Goal: Task Accomplishment & Management: Use online tool/utility

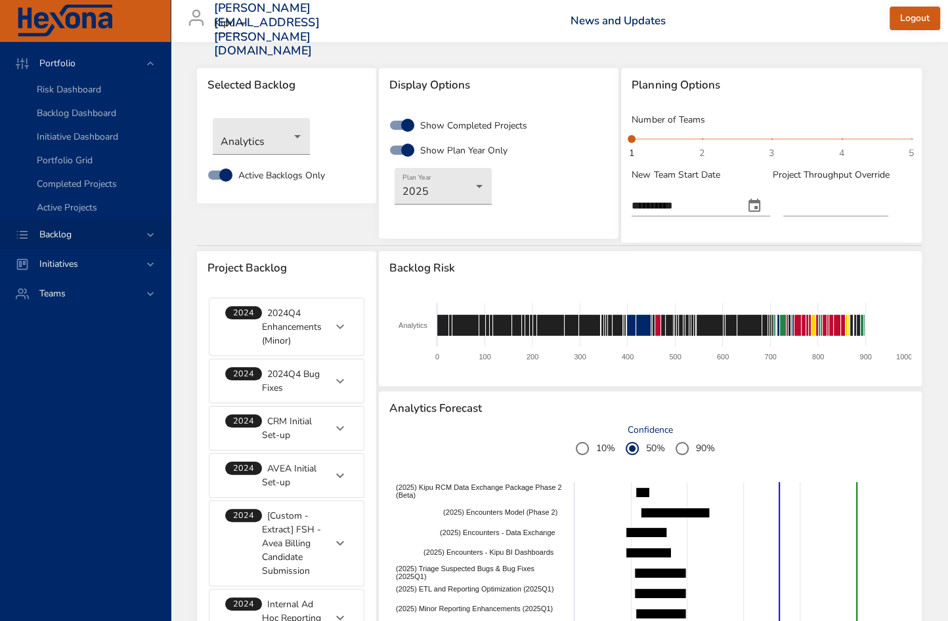
click at [80, 231] on span "Backlog" at bounding box center [55, 234] width 53 height 12
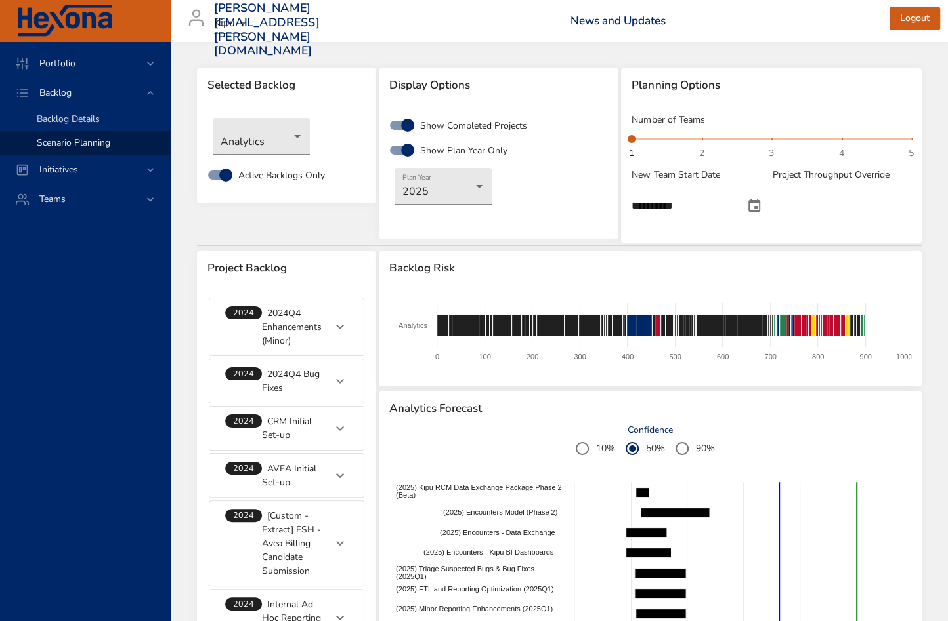
click at [69, 118] on span "Backlog Details" at bounding box center [68, 119] width 63 height 12
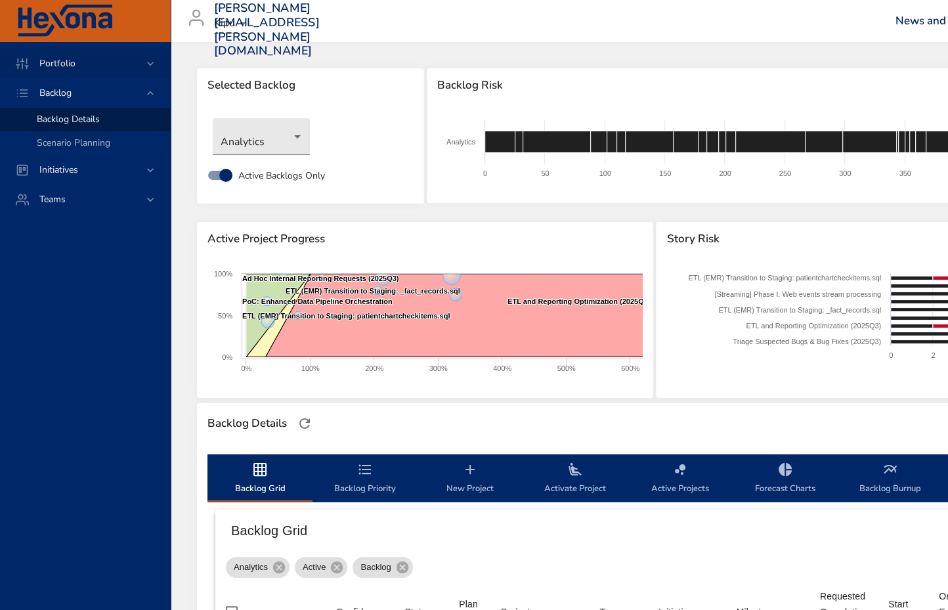
click at [62, 67] on span "Portfolio" at bounding box center [57, 63] width 57 height 12
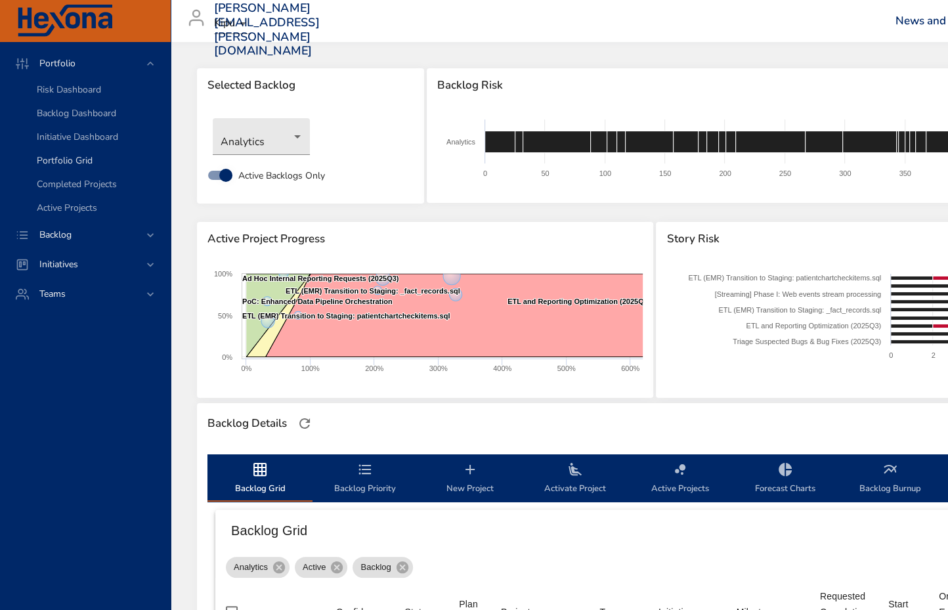
click at [56, 159] on span "Portfolio Grid" at bounding box center [65, 160] width 56 height 12
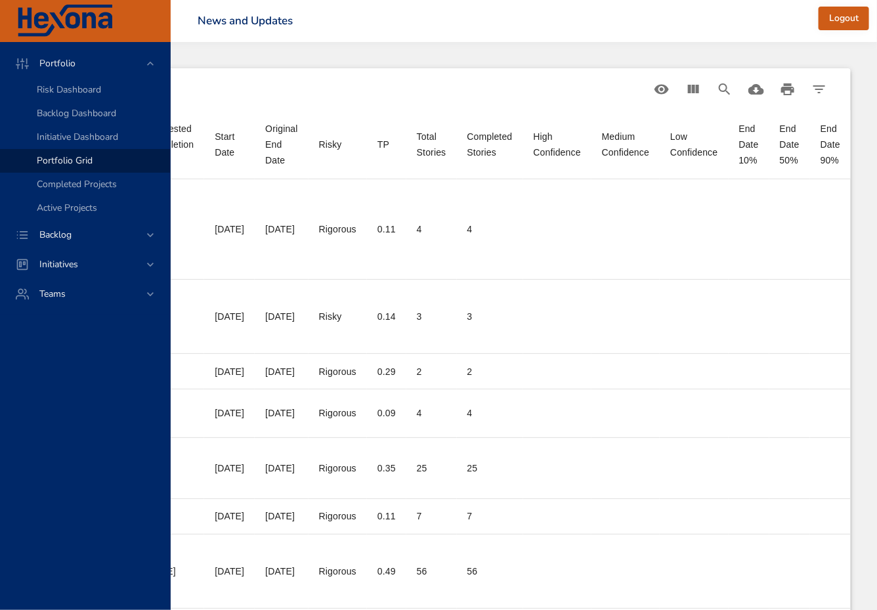
scroll to position [0, 696]
click at [697, 98] on button "View Columns" at bounding box center [692, 88] width 31 height 31
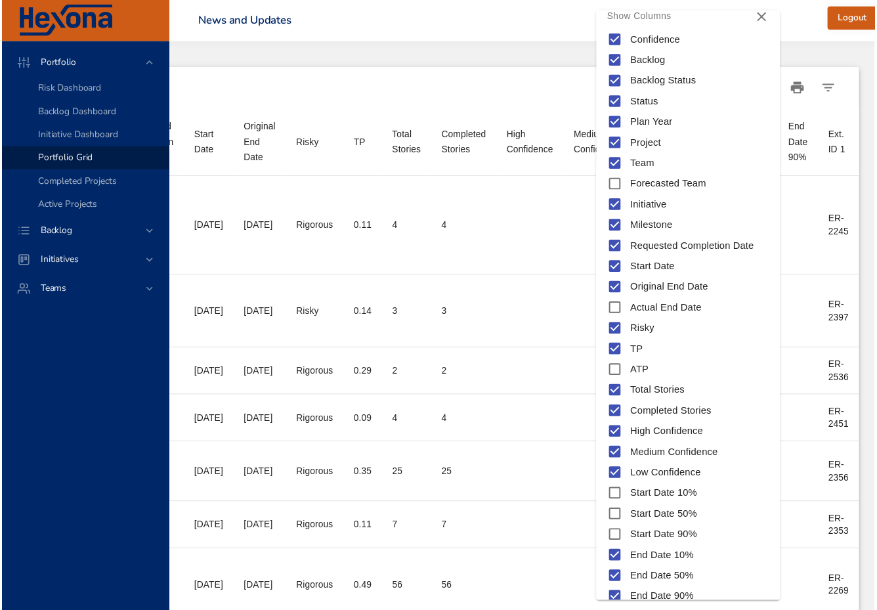
scroll to position [7, 0]
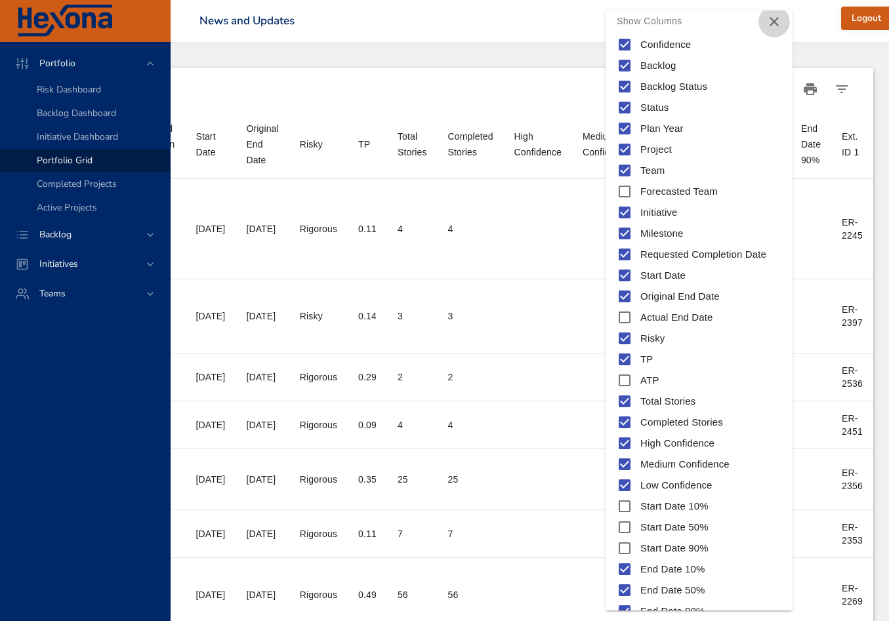
click at [779, 17] on icon "Close" at bounding box center [774, 22] width 16 height 16
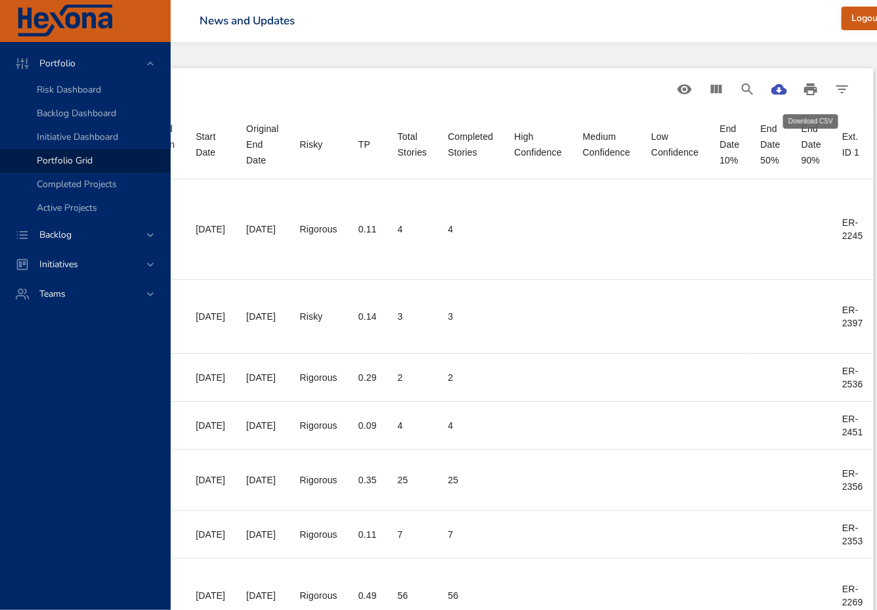
click at [787, 91] on icon "Download CSV" at bounding box center [779, 89] width 16 height 16
